Goal: Task Accomplishment & Management: Use online tool/utility

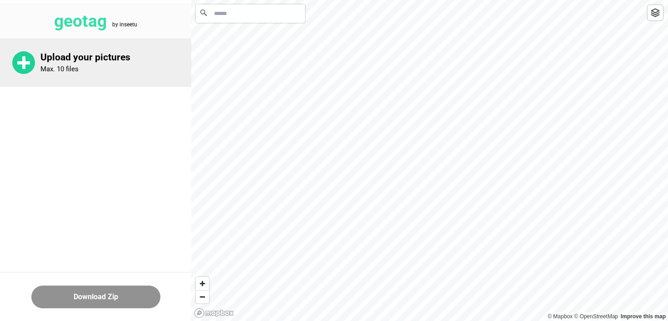
click at [25, 60] on circle at bounding box center [23, 62] width 23 height 23
click at [109, 58] on p "Upload your pictures" at bounding box center [115, 57] width 151 height 11
click at [45, 66] on p "Max. 10 files" at bounding box center [59, 69] width 38 height 8
click at [31, 65] on circle at bounding box center [23, 62] width 23 height 23
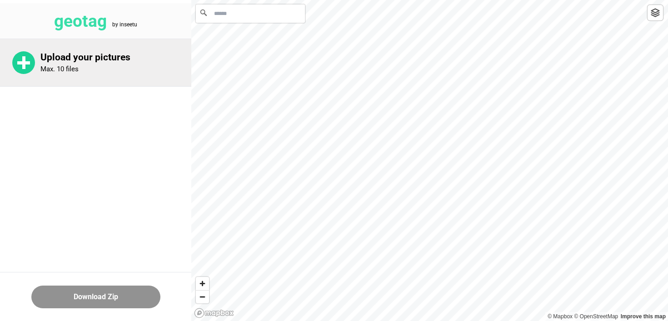
click at [31, 65] on circle at bounding box center [23, 62] width 23 height 23
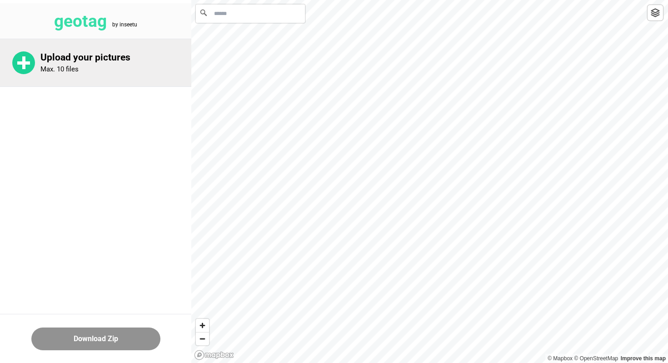
click at [100, 66] on div "Upload your pictures Max. 10 files" at bounding box center [115, 63] width 151 height 22
click at [50, 63] on div "Upload your pictures Max. 10 files" at bounding box center [115, 63] width 151 height 22
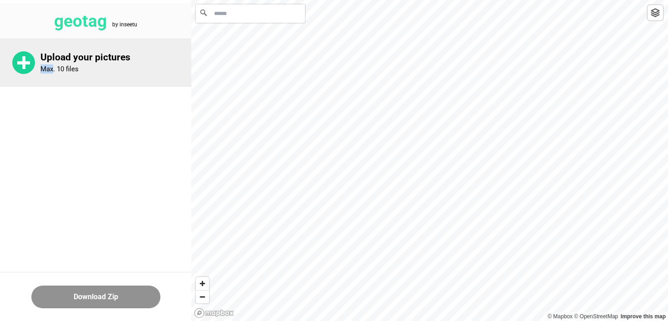
click at [40, 67] on p "Max. 10 files" at bounding box center [59, 69] width 38 height 8
click at [30, 64] on circle at bounding box center [23, 62] width 23 height 23
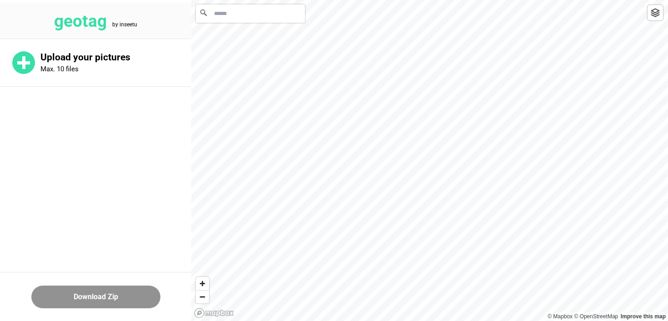
click at [230, 18] on input "Search" at bounding box center [250, 14] width 109 height 18
type input "*"
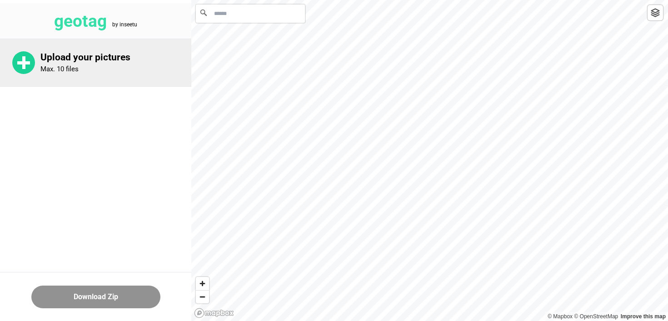
click at [95, 73] on div "Upload your pictures Max. 10 files" at bounding box center [115, 63] width 151 height 22
click at [88, 70] on div "Upload your pictures Max. 10 files" at bounding box center [115, 63] width 151 height 22
click at [24, 56] on rect at bounding box center [23, 62] width 3 height 13
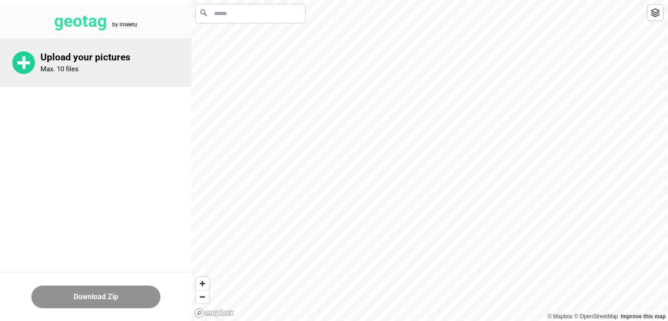
click at [85, 56] on p "Upload your pictures" at bounding box center [115, 57] width 151 height 11
click at [48, 65] on p "Max. 10 files" at bounding box center [59, 69] width 38 height 8
